Goal: Information Seeking & Learning: Learn about a topic

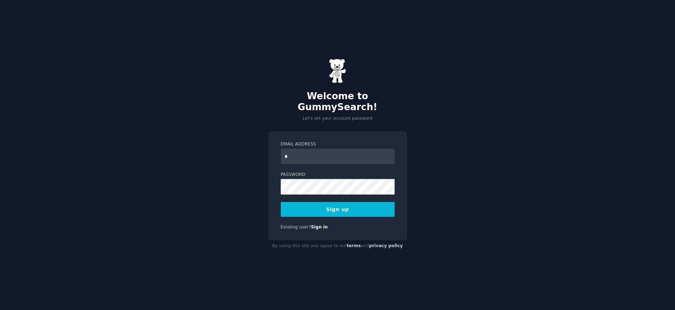
type input "**********"
click at [332, 206] on button "Sign up" at bounding box center [338, 209] width 114 height 15
click at [336, 208] on div "Sign up" at bounding box center [338, 209] width 114 height 15
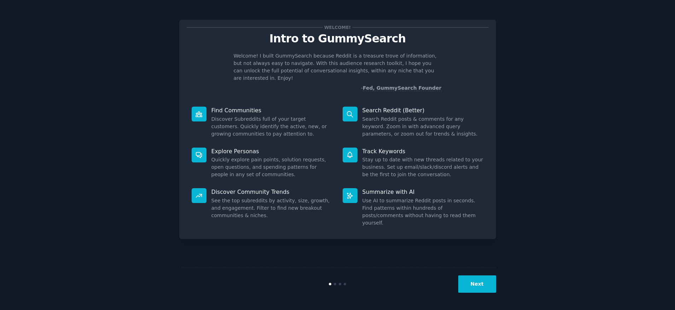
click at [475, 284] on button "Next" at bounding box center [477, 284] width 38 height 17
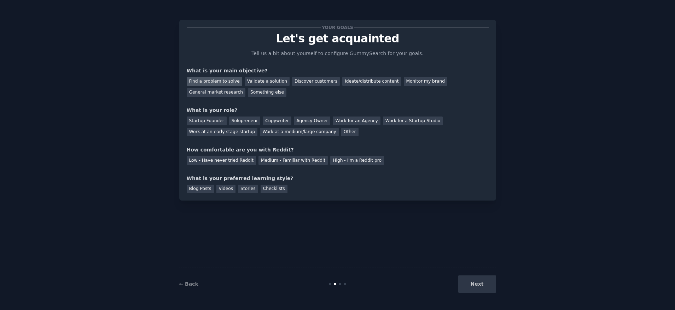
click at [215, 82] on div "Find a problem to solve" at bounding box center [215, 81] width 56 height 9
click at [204, 122] on div "Startup Founder" at bounding box center [207, 121] width 40 height 9
click at [285, 159] on div "Medium - Familiar with Reddit" at bounding box center [292, 160] width 69 height 9
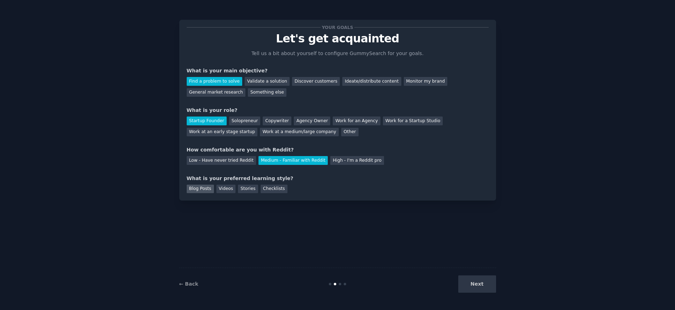
click at [200, 189] on div "Blog Posts" at bounding box center [200, 189] width 27 height 9
click at [224, 189] on div "Videos" at bounding box center [225, 189] width 19 height 9
click at [247, 189] on div "Stories" at bounding box center [248, 189] width 20 height 9
click at [222, 189] on div "Videos" at bounding box center [225, 189] width 19 height 9
click at [481, 286] on button "Next" at bounding box center [477, 284] width 38 height 17
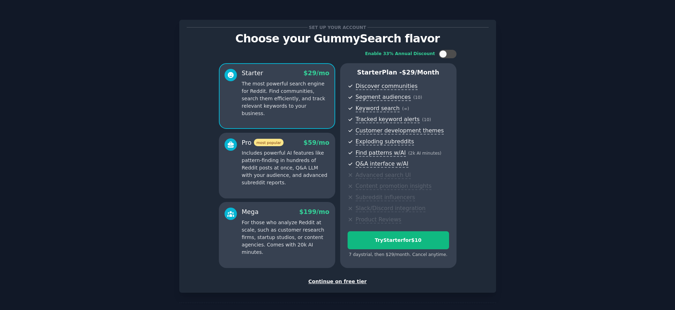
click at [334, 282] on div "Continue on free tier" at bounding box center [338, 281] width 302 height 7
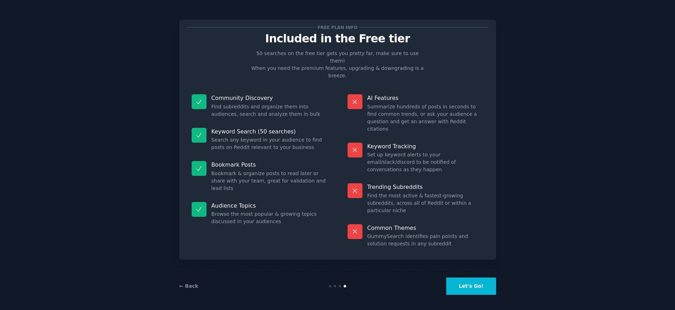
click at [466, 288] on button "Let's Go!" at bounding box center [470, 286] width 49 height 17
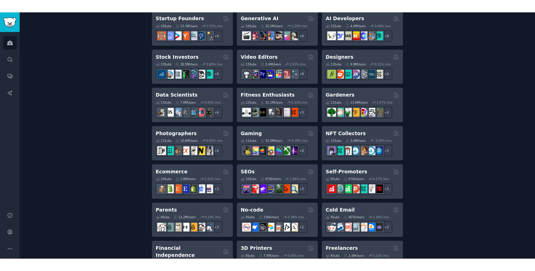
scroll to position [233, 0]
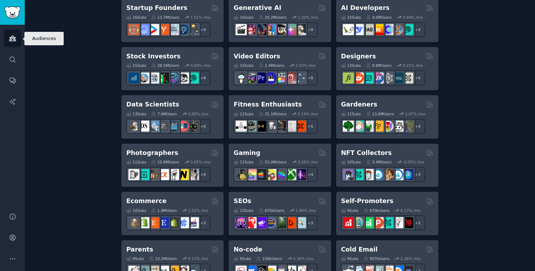
click at [16, 39] on link "Audiences" at bounding box center [12, 38] width 17 height 17
click at [12, 258] on icon "Sidebar" at bounding box center [12, 258] width 5 height 1
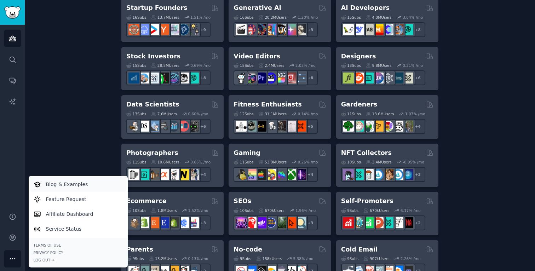
click at [60, 184] on p "Blog & Examples" at bounding box center [67, 184] width 42 height 7
click at [62, 212] on p "Affiliate Dashboard" at bounding box center [69, 213] width 47 height 7
click at [75, 140] on div "Create your first audience An audience is a collection of subreddits you can se…" at bounding box center [280, 197] width 490 height 770
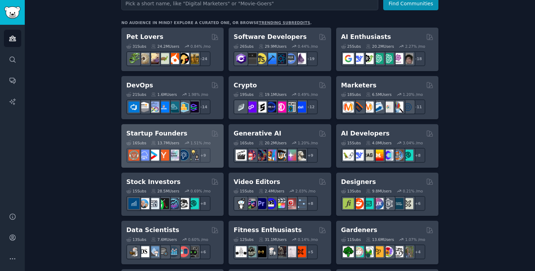
scroll to position [0, 0]
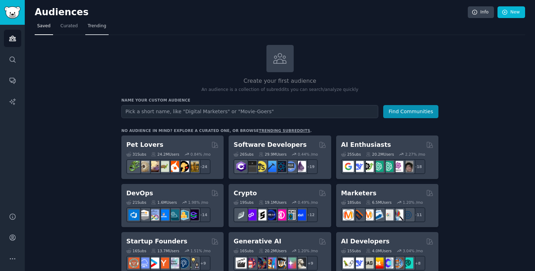
click at [97, 28] on span "Trending" at bounding box center [97, 26] width 18 height 6
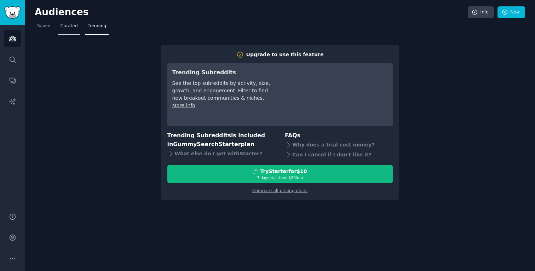
click at [65, 27] on span "Curated" at bounding box center [68, 26] width 17 height 6
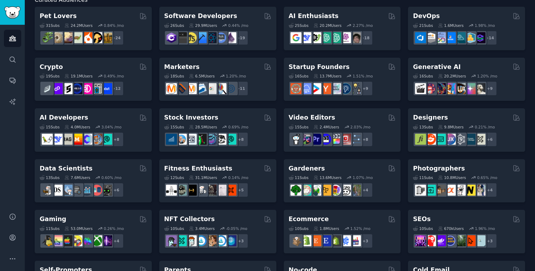
scroll to position [50, 0]
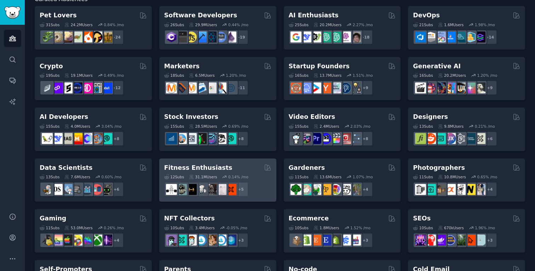
click at [226, 169] on div "Fitness Enthusiasts" at bounding box center [217, 167] width 107 height 9
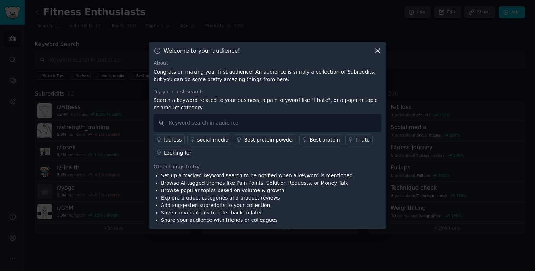
click at [377, 52] on icon at bounding box center [377, 50] width 7 height 7
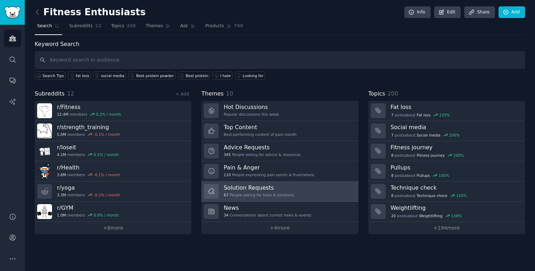
click at [294, 193] on link "Solution Requests 67 People asking for tools & solutions" at bounding box center [279, 191] width 157 height 20
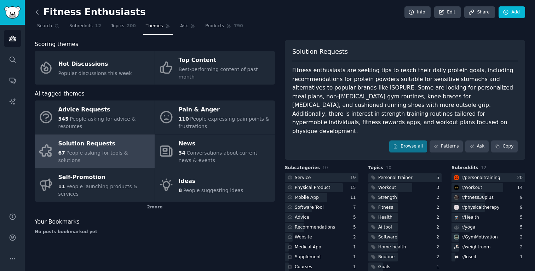
click at [38, 13] on icon at bounding box center [37, 11] width 7 height 7
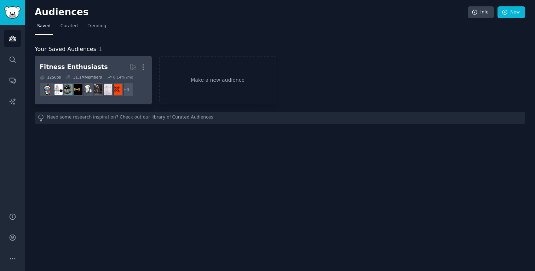
click at [99, 68] on h2 "Fitness Enthusiasts More" at bounding box center [93, 67] width 107 height 12
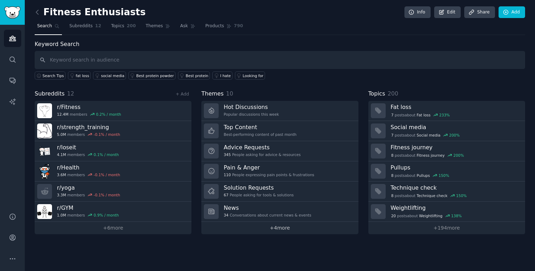
click at [279, 227] on link "+ 4 more" at bounding box center [279, 228] width 157 height 12
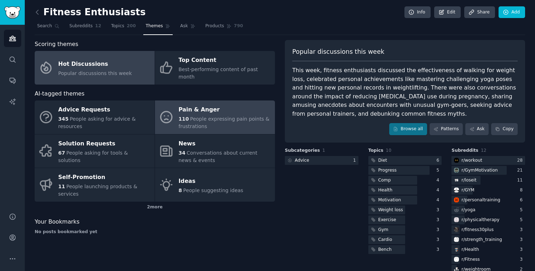
click at [191, 116] on span "People expressing pain points & frustrations" at bounding box center [224, 122] width 91 height 13
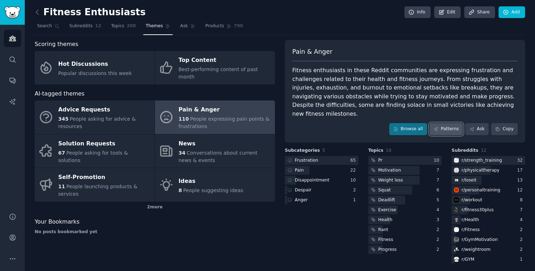
click at [443, 123] on link "Patterns" at bounding box center [445, 129] width 33 height 12
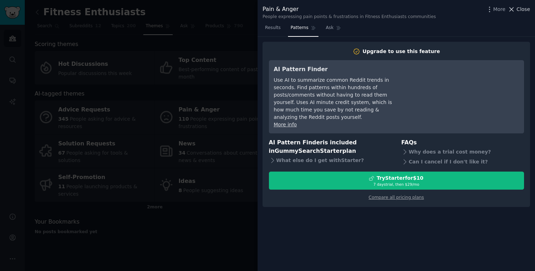
click at [518, 11] on span "Close" at bounding box center [522, 9] width 13 height 7
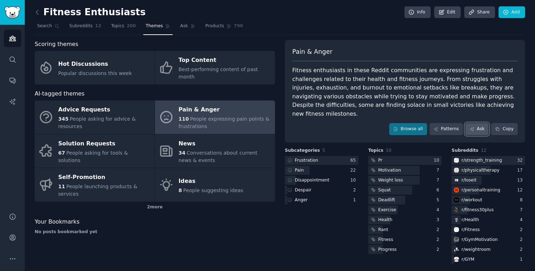
click at [479, 123] on link "Ask" at bounding box center [476, 129] width 23 height 12
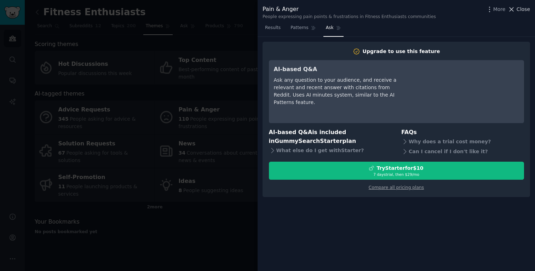
click at [520, 12] on span "Close" at bounding box center [522, 9] width 13 height 7
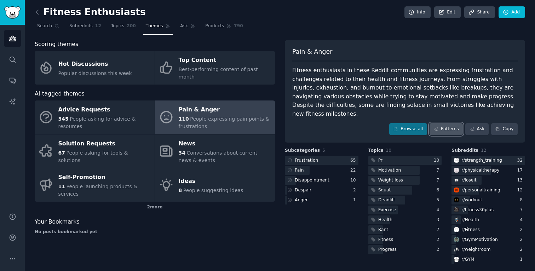
click at [446, 123] on link "Patterns" at bounding box center [445, 129] width 33 height 12
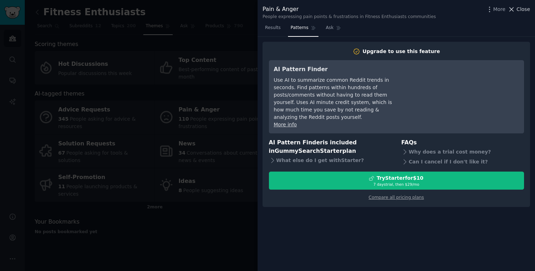
click at [519, 8] on span "Close" at bounding box center [522, 9] width 13 height 7
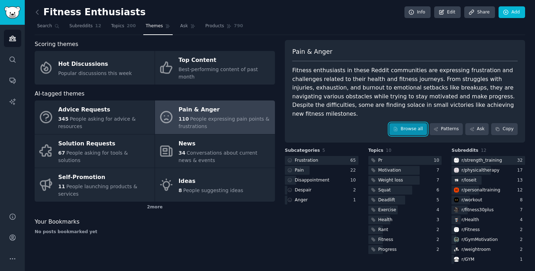
click at [402, 123] on link "Browse all" at bounding box center [408, 129] width 38 height 12
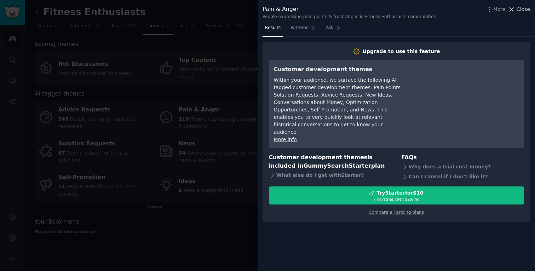
click at [521, 10] on span "Close" at bounding box center [522, 9] width 13 height 7
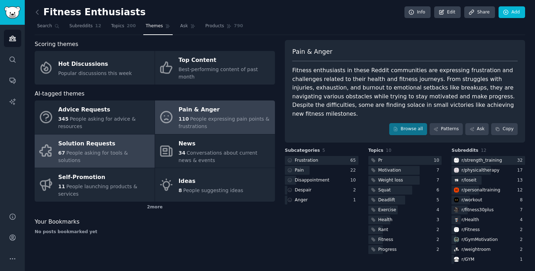
click at [72, 150] on span "People asking for tools & solutions" at bounding box center [93, 156] width 70 height 13
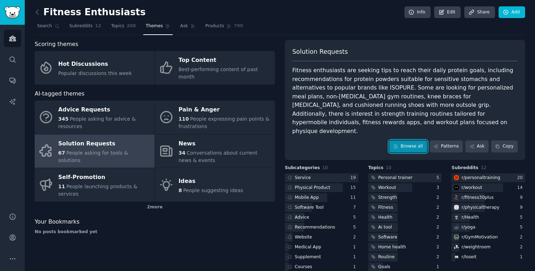
click at [402, 140] on link "Browse all" at bounding box center [408, 146] width 38 height 12
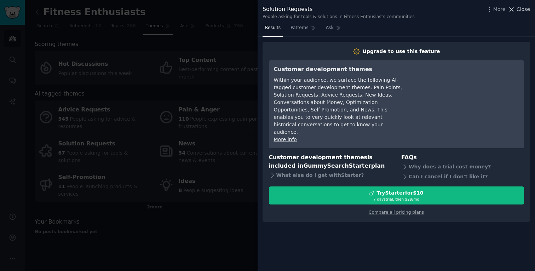
click at [523, 10] on span "Close" at bounding box center [522, 9] width 13 height 7
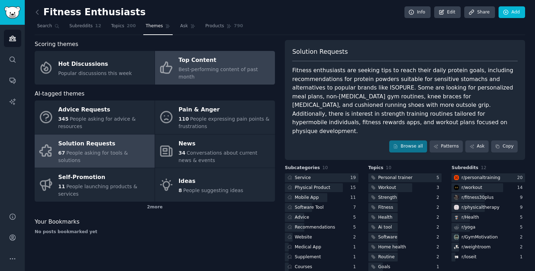
click at [189, 60] on div "Top Content" at bounding box center [225, 60] width 93 height 11
